Goal: Task Accomplishment & Management: Manage account settings

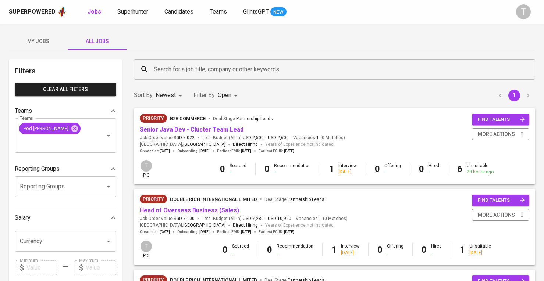
scroll to position [180, 0]
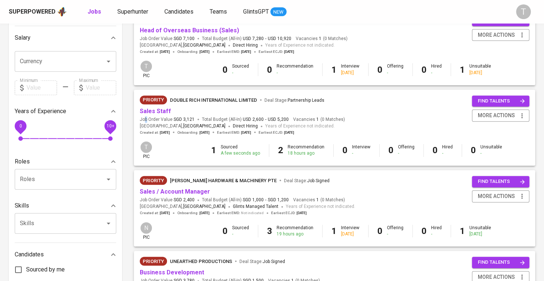
click at [146, 117] on span "Job Order Value SGD 3,121" at bounding box center [167, 120] width 55 height 6
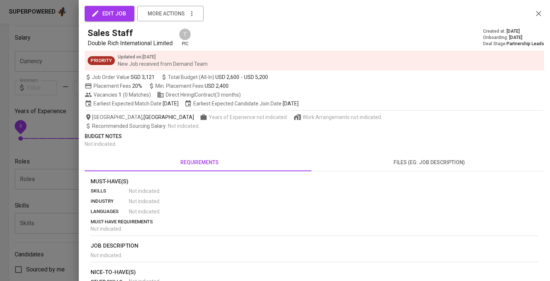
click at [157, 108] on div "edit job more actions Sales Staff Double Rich International Limited T pic Creat…" at bounding box center [275, 140] width 550 height 281
click at [14, 127] on div at bounding box center [275, 140] width 550 height 281
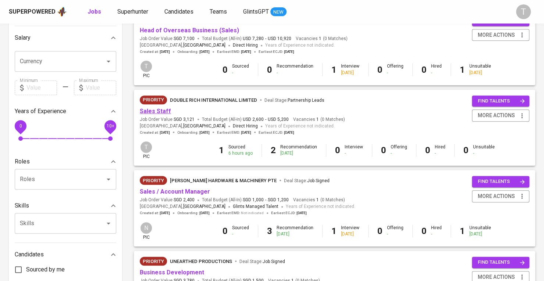
click at [155, 111] on link "Sales Staff" at bounding box center [155, 111] width 31 height 7
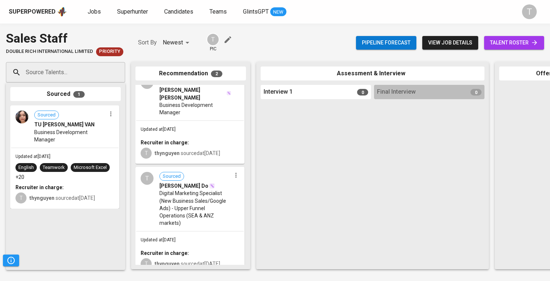
scroll to position [21, 0]
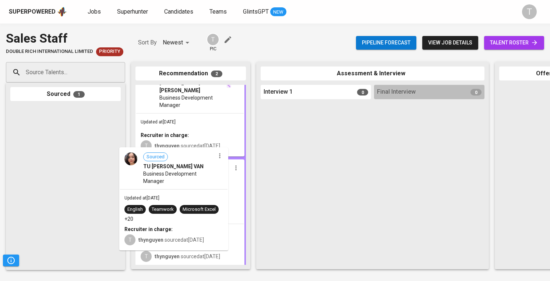
drag, startPoint x: 95, startPoint y: 145, endPoint x: 210, endPoint y: 188, distance: 123.2
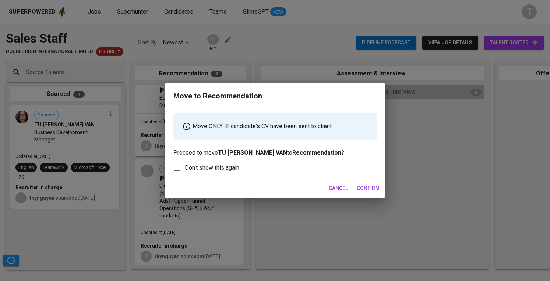
click at [371, 186] on span "Confirm" at bounding box center [368, 188] width 23 height 9
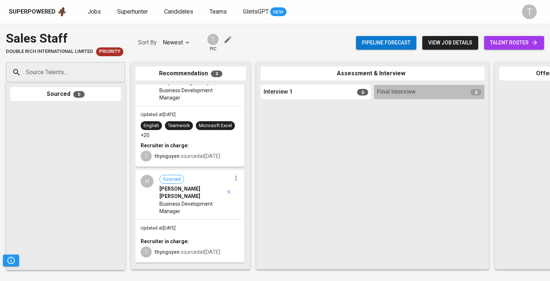
scroll to position [0, 0]
